Goal: Task Accomplishment & Management: Manage account settings

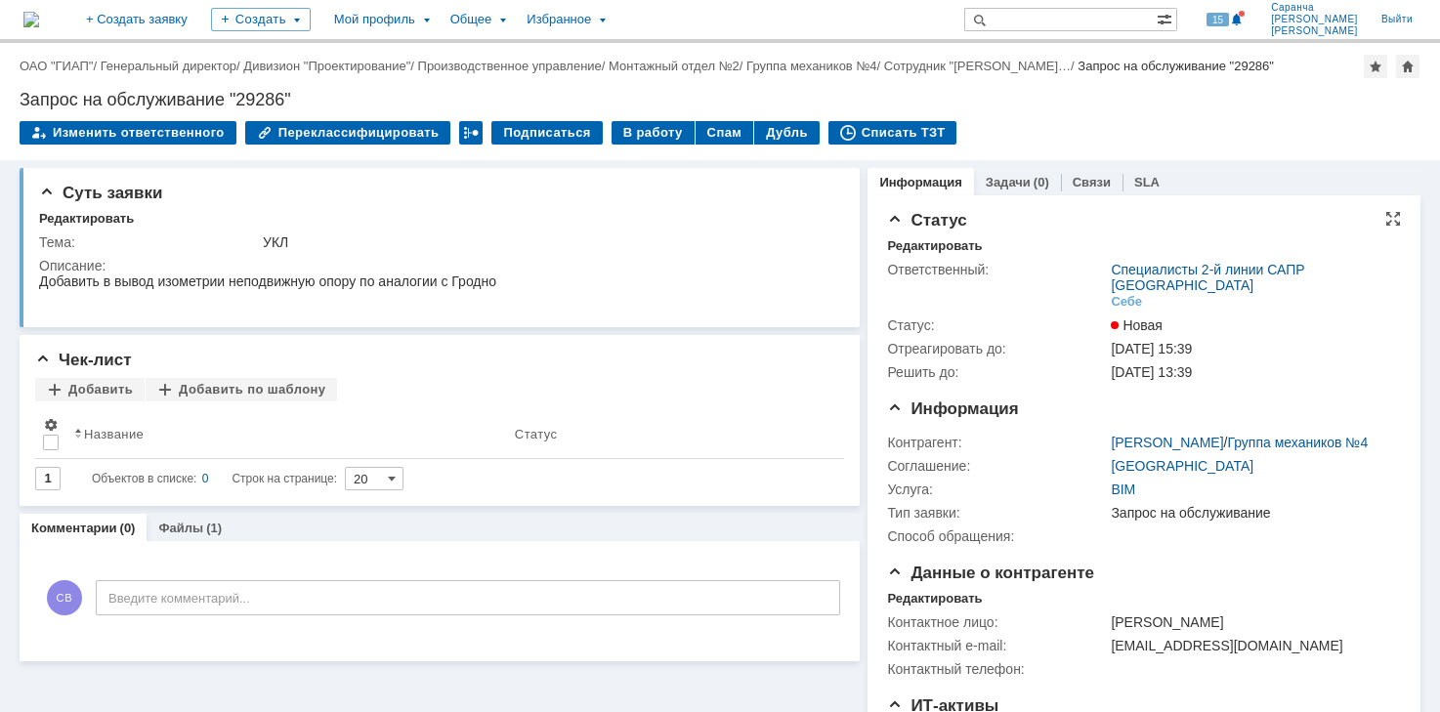
click at [921, 255] on div "Ответственный: Специалисты 2-й линии САПР [GEOGRAPHIC_DATA] Себе Статус: [GEOGR…" at bounding box center [1144, 319] width 514 height 130
click at [921, 247] on div "Редактировать" at bounding box center [934, 246] width 95 height 16
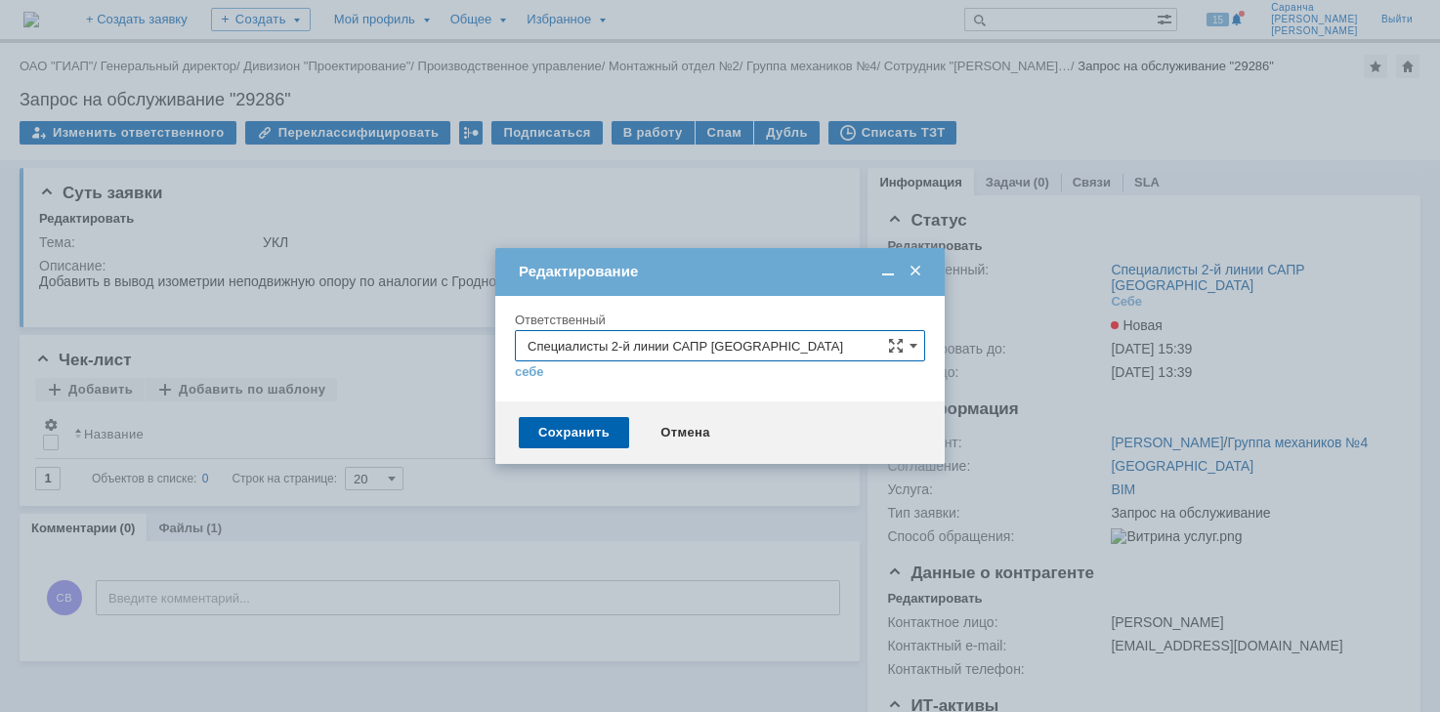
click at [713, 345] on input "Специалисты 2-й линии САПР [GEOGRAPHIC_DATA]" at bounding box center [720, 345] width 410 height 31
click at [622, 505] on span "[PERSON_NAME]" at bounding box center [720, 511] width 385 height 16
type input "[PERSON_NAME]"
click at [573, 430] on div "Сохранить" at bounding box center [574, 432] width 110 height 31
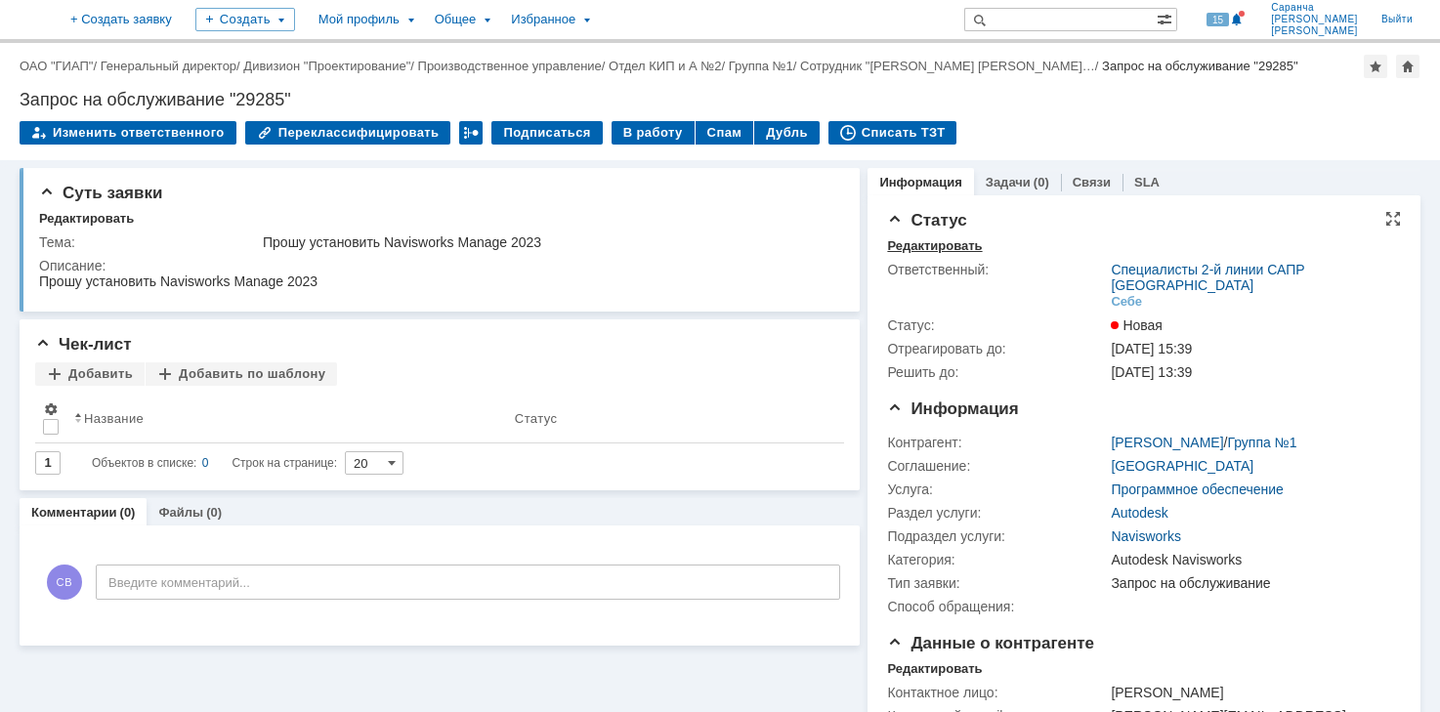
click at [938, 242] on div "Редактировать" at bounding box center [934, 246] width 95 height 16
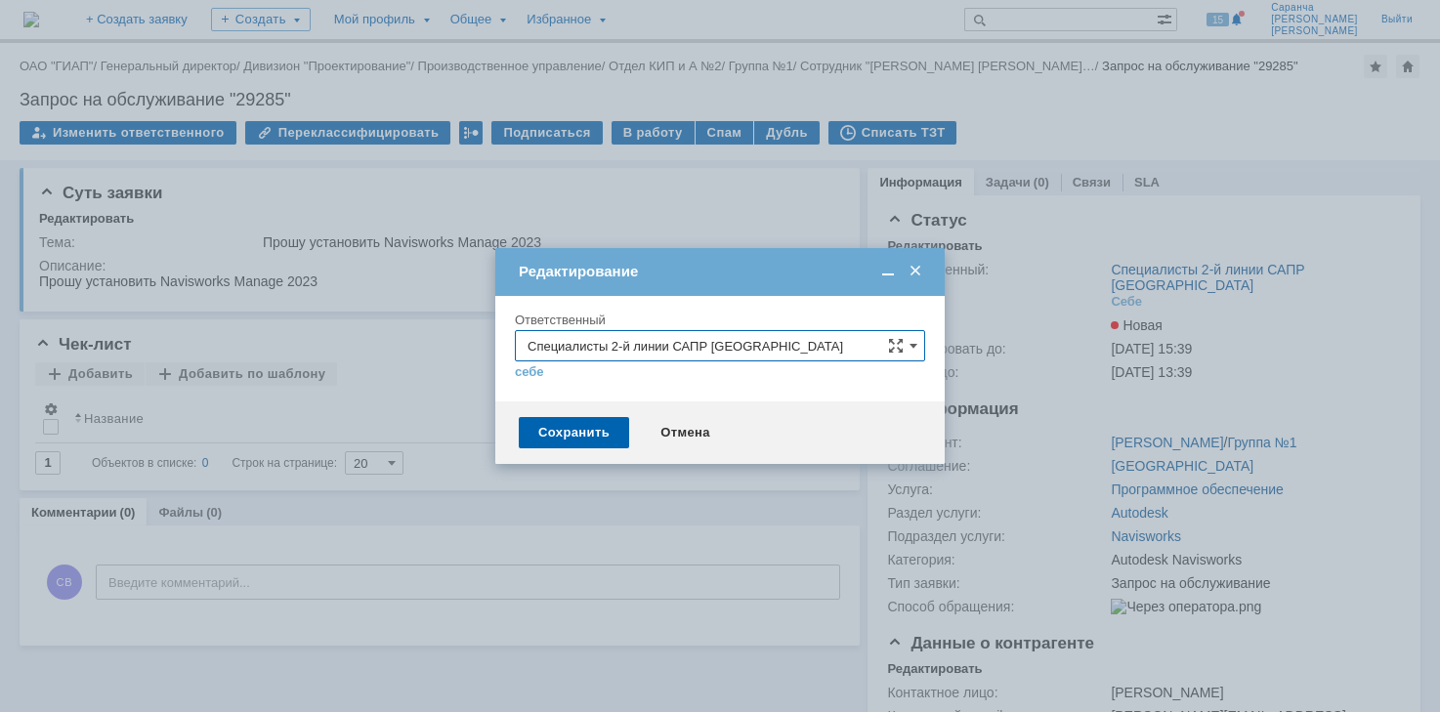
click at [757, 346] on input "Специалисты 2-й линии САПР [GEOGRAPHIC_DATA]" at bounding box center [720, 345] width 410 height 31
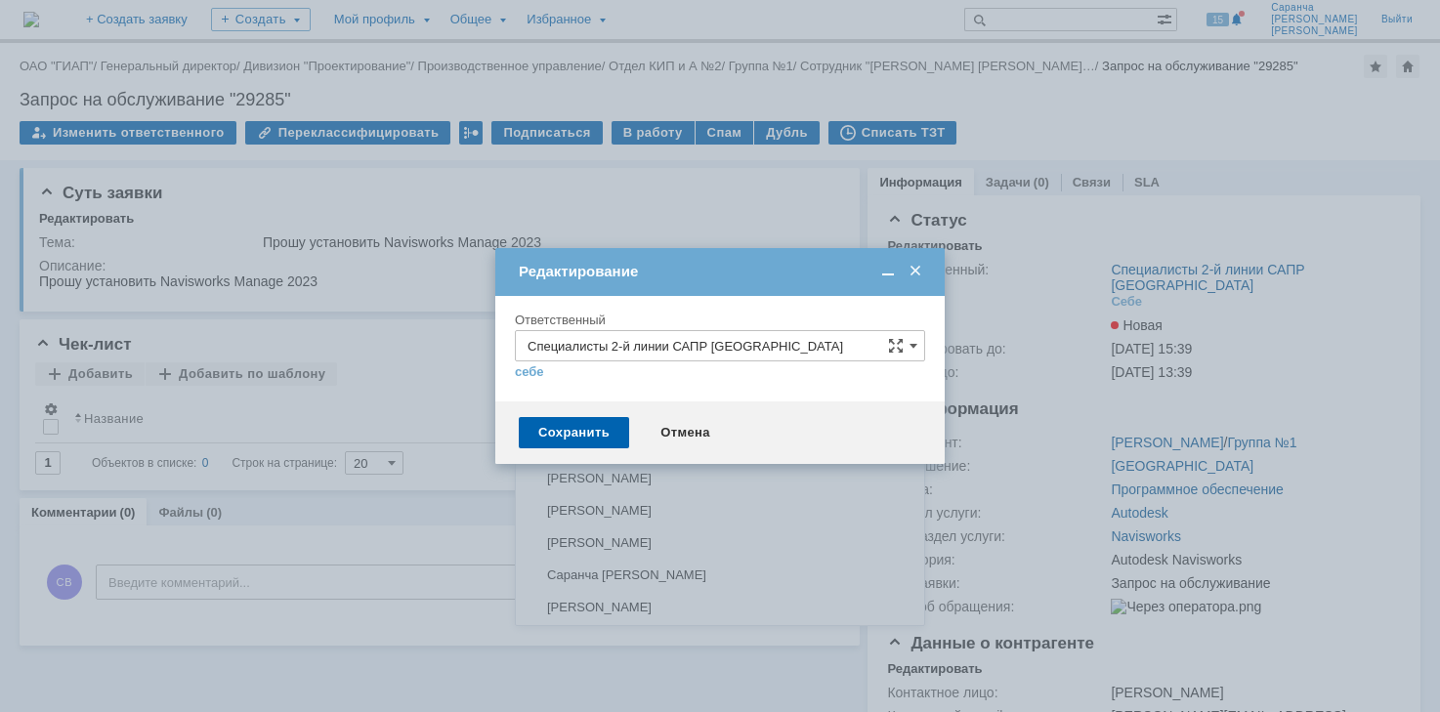
click at [653, 444] on span "[PERSON_NAME]" at bounding box center [720, 447] width 385 height 16
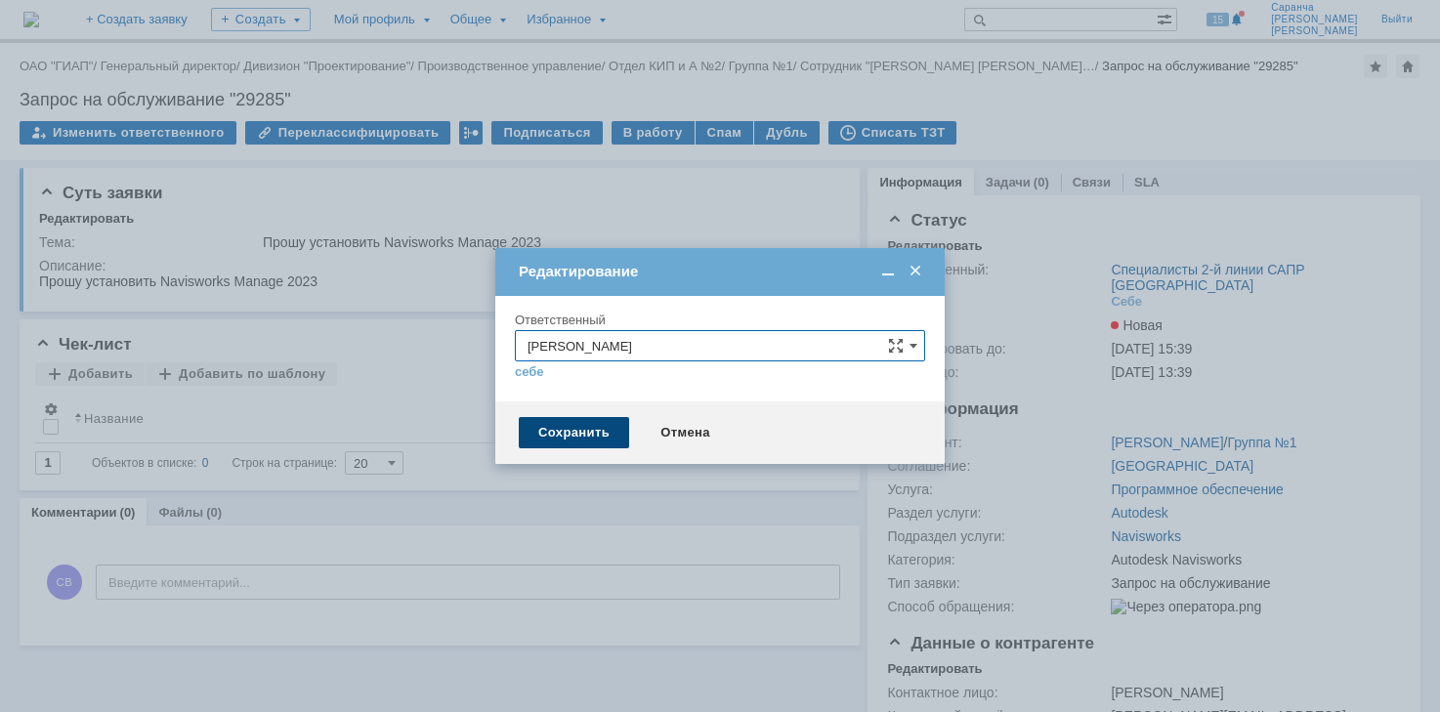
type input "[PERSON_NAME]"
click at [593, 429] on div "Сохранить" at bounding box center [574, 432] width 110 height 31
